Goal: Transaction & Acquisition: Purchase product/service

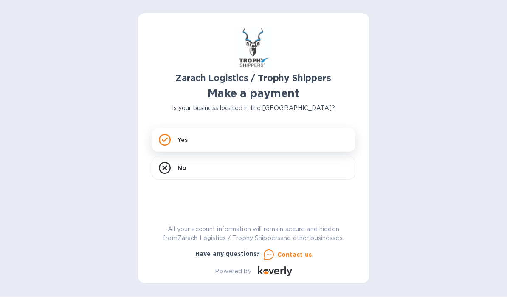
click at [202, 140] on div "Yes" at bounding box center [254, 140] width 204 height 24
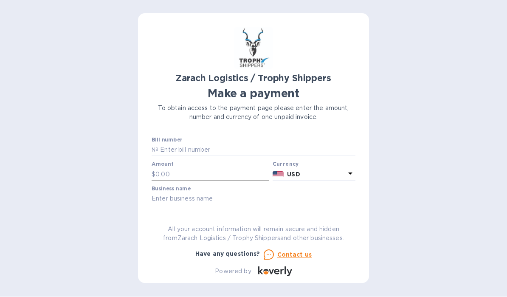
click at [180, 170] on input "text" at bounding box center [212, 174] width 114 height 13
type input "500"
click at [202, 150] on input "text" at bounding box center [256, 150] width 197 height 13
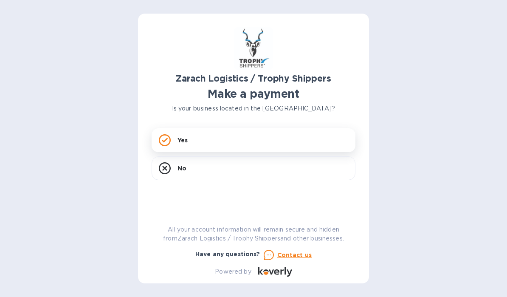
click at [200, 140] on div "Yes" at bounding box center [254, 140] width 204 height 24
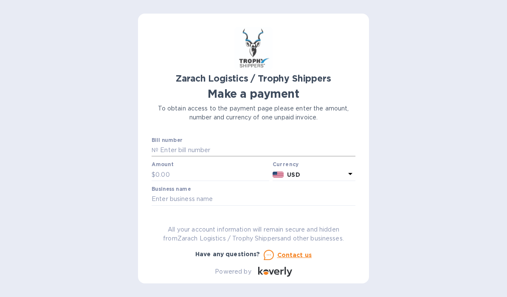
click at [200, 147] on input "text" at bounding box center [256, 150] width 197 height 13
type input "B00167728"
click at [194, 172] on input "text" at bounding box center [212, 174] width 114 height 13
type input "500"
click at [186, 195] on input "text" at bounding box center [254, 199] width 204 height 13
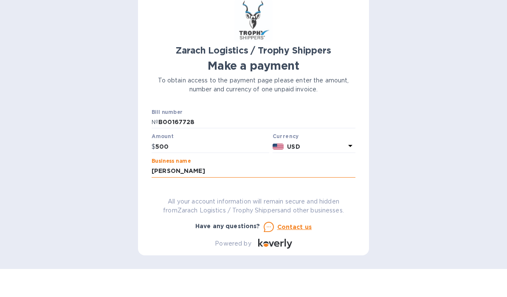
type input "[PERSON_NAME]"
click at [322, 221] on span "Go to payment page" at bounding box center [253, 226] width 190 height 10
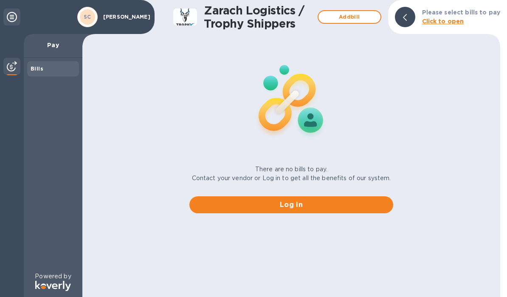
click at [450, 22] on b "Click to open" at bounding box center [443, 21] width 42 height 7
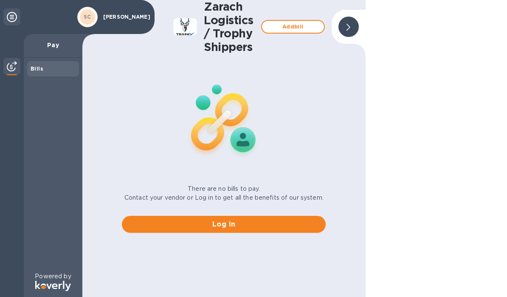
click at [350, 28] on icon at bounding box center [348, 27] width 4 height 7
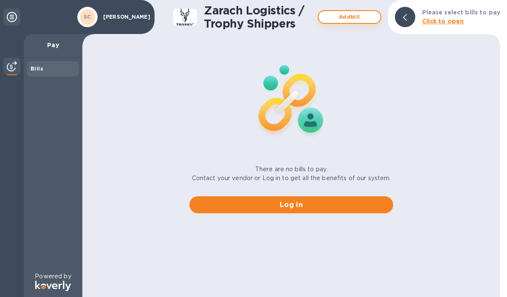
click at [362, 17] on span "Add bill" at bounding box center [349, 17] width 48 height 10
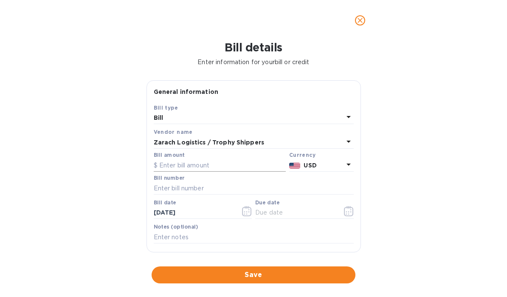
click at [204, 166] on input "text" at bounding box center [220, 165] width 132 height 13
type input "500"
click at [199, 191] on input "text" at bounding box center [254, 188] width 200 height 13
type input "B00167728"
click at [301, 207] on input "text" at bounding box center [295, 212] width 80 height 13
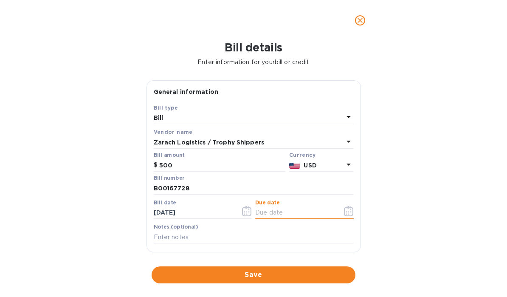
click at [335, 209] on input "text" at bounding box center [295, 212] width 80 height 13
click at [314, 235] on input "text" at bounding box center [254, 236] width 200 height 13
click at [352, 212] on icon "button" at bounding box center [349, 211] width 10 height 10
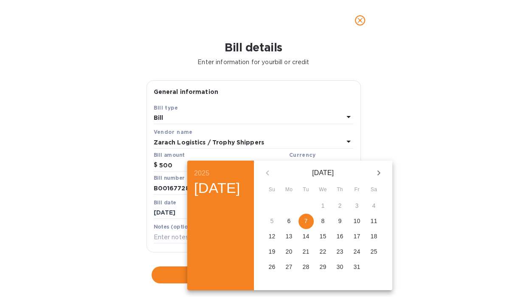
click at [308, 220] on p "7" at bounding box center [305, 220] width 3 height 8
type input "10/07/2025"
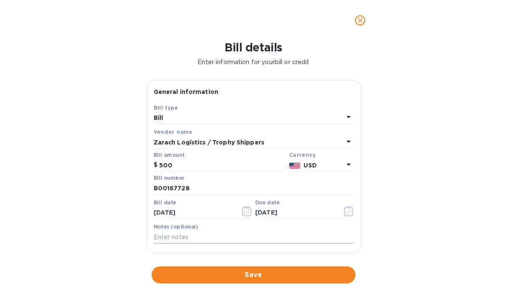
click at [213, 239] on input "text" at bounding box center [254, 236] width 200 height 13
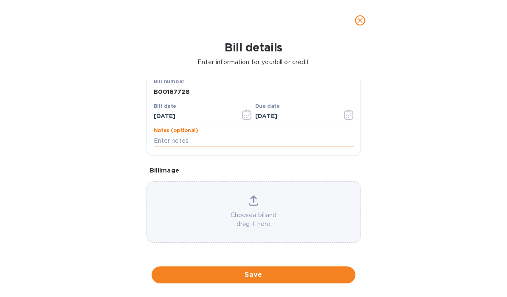
scroll to position [96, 0]
click at [281, 211] on p "Choose a bill and drag it here" at bounding box center [253, 219] width 213 height 18
click at [359, 22] on icon "close" at bounding box center [360, 20] width 8 height 8
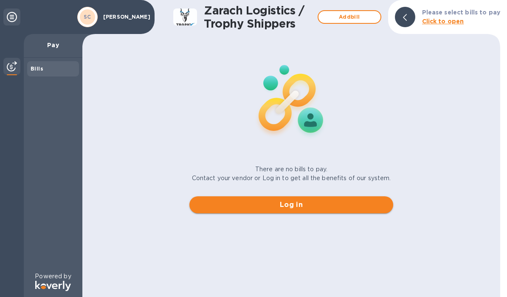
click at [307, 212] on button "Log in" at bounding box center [291, 204] width 204 height 17
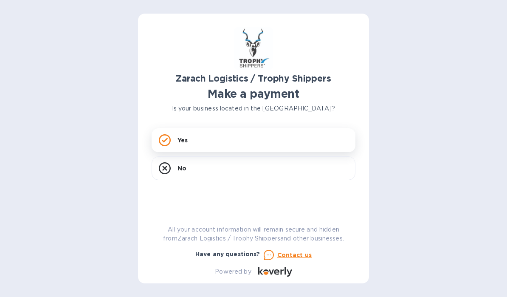
click at [246, 138] on div "Yes" at bounding box center [254, 140] width 204 height 24
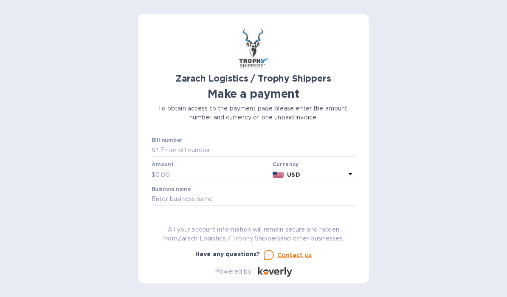
click at [216, 146] on input "text" at bounding box center [256, 150] width 197 height 13
type input "B0016772"
click at [185, 175] on input "text" at bounding box center [212, 174] width 114 height 13
type input "1,524.72"
click at [199, 199] on input "text" at bounding box center [254, 199] width 204 height 13
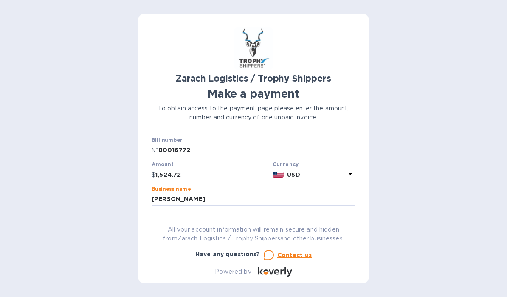
type input "[PERSON_NAME]"
click at [293, 227] on span "Go to payment page" at bounding box center [253, 226] width 190 height 10
